Goal: Check status

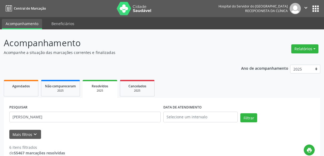
click at [70, 111] on input "Eline Bezerra de Mendonca" at bounding box center [84, 116] width 151 height 11
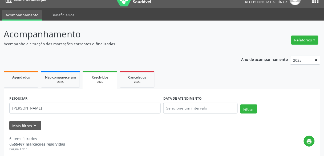
click at [70, 107] on input "Eline Bezerra de Mendonca" at bounding box center [84, 108] width 151 height 11
type input "[PERSON_NAME]"
click at [240, 104] on button "Filtrar" at bounding box center [248, 108] width 17 height 9
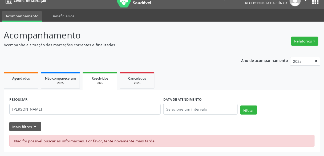
scroll to position [7, 0]
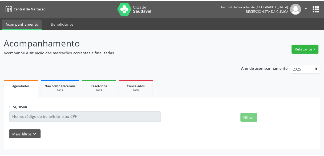
scroll to position [7, 0]
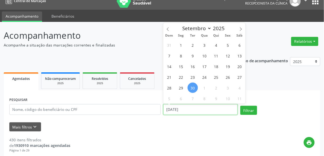
click at [175, 105] on input "[DATE]" at bounding box center [200, 109] width 74 height 11
click at [193, 88] on span "30" at bounding box center [193, 87] width 10 height 10
type input "[DATE]"
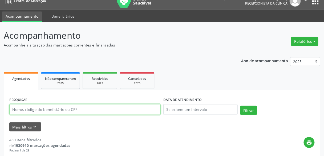
click at [142, 109] on input "text" at bounding box center [84, 109] width 151 height 11
paste input "[PERSON_NAME]"
type input "[PERSON_NAME]"
click at [240, 106] on button "Filtrar" at bounding box center [248, 110] width 17 height 9
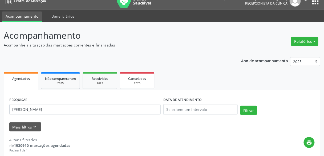
click at [138, 76] on span "Cancelados" at bounding box center [137, 78] width 18 height 5
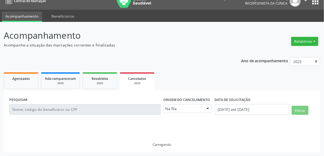
scroll to position [0, 0]
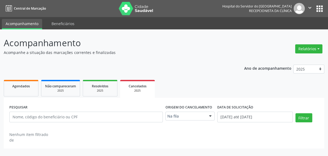
click at [171, 108] on label "Origem do cancelamento" at bounding box center [188, 107] width 47 height 8
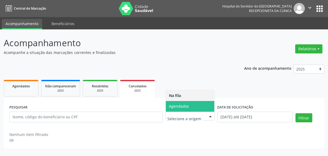
click at [179, 101] on span "Agendados" at bounding box center [190, 106] width 49 height 11
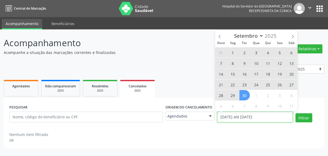
click at [224, 120] on input "[DATE] até [DATE]" at bounding box center [254, 116] width 75 height 11
click at [243, 96] on span "30" at bounding box center [244, 95] width 10 height 10
type input "[DATE]"
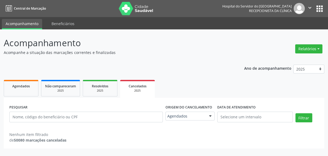
click at [181, 95] on ul "Agendados Não compareceram 2025 Resolvidos 2025 Cancelados 2025" at bounding box center [164, 87] width 320 height 19
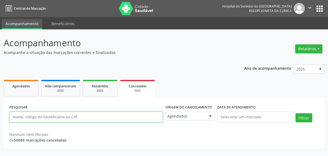
click at [140, 113] on input "text" at bounding box center [85, 116] width 153 height 11
paste input "[PERSON_NAME]"
type input "[PERSON_NAME]"
click at [295, 113] on button "Filtrar" at bounding box center [303, 117] width 17 height 9
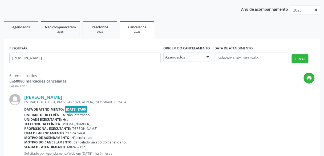
scroll to position [32, 0]
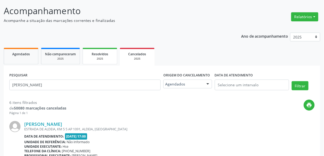
click at [97, 51] on div "Resolvidos" at bounding box center [100, 54] width 27 height 6
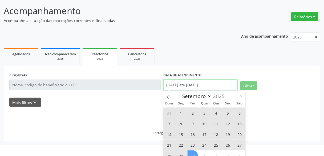
click at [183, 92] on body "Central de Marcação Hospital do Servidor do [GEOGRAPHIC_DATA] Recepcionista da …" at bounding box center [162, 46] width 324 height 156
click at [188, 115] on span "2" at bounding box center [193, 112] width 10 height 10
type input "[DATE]"
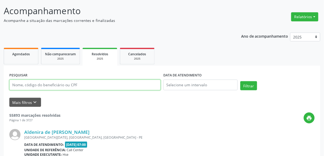
click at [105, 81] on input "text" at bounding box center [84, 84] width 151 height 11
paste input "[PERSON_NAME]"
type input "[PERSON_NAME]"
click at [240, 81] on button "Filtrar" at bounding box center [248, 85] width 17 height 9
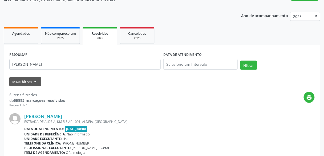
scroll to position [0, 0]
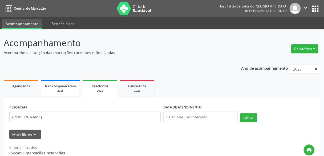
click at [68, 84] on span "Não compareceram" at bounding box center [60, 86] width 31 height 5
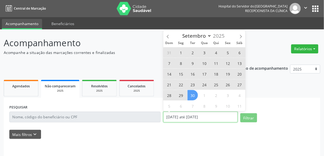
click at [172, 114] on input "[DATE] até [DATE]" at bounding box center [200, 116] width 74 height 11
click at [192, 91] on span "30" at bounding box center [193, 95] width 10 height 10
type input "[DATE]"
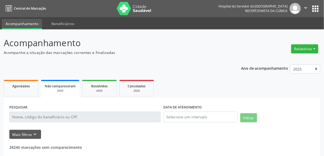
click at [152, 69] on div "Ano de acompanhamento 2025 2024 2023 2022 2021 Agendados Não compareceram 2025 …" at bounding box center [162, 120] width 317 height 118
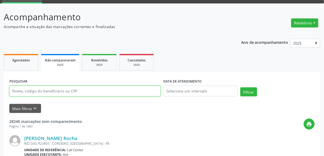
click at [135, 91] on input "text" at bounding box center [84, 91] width 151 height 11
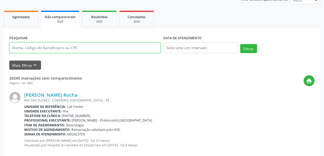
scroll to position [69, 0]
paste input "[PERSON_NAME]"
type input "[PERSON_NAME]"
click at [240, 44] on button "Filtrar" at bounding box center [248, 48] width 17 height 9
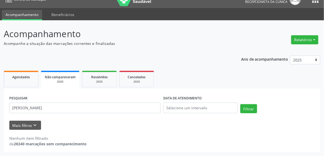
scroll to position [9, 0]
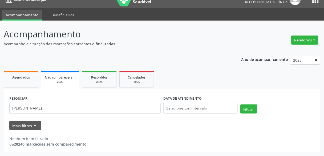
click at [114, 89] on div "PESQUISAR [PERSON_NAME] DATA DE ATENDIMENTO Filtrar UNIDADE EXECUTANTE Selecion…" at bounding box center [162, 120] width 317 height 63
click at [111, 84] on link "Resolvidos 2025" at bounding box center [99, 79] width 35 height 17
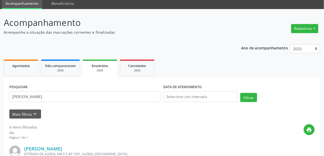
scroll to position [0, 0]
